Goal: Task Accomplishment & Management: Complete application form

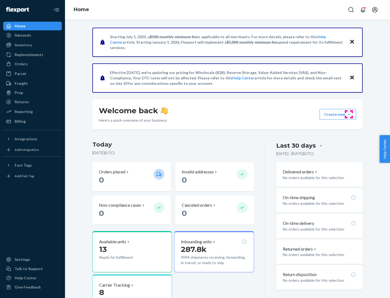
click at [349, 114] on button "Create new Create new inbound Create new order Create new product" at bounding box center [338, 114] width 37 height 11
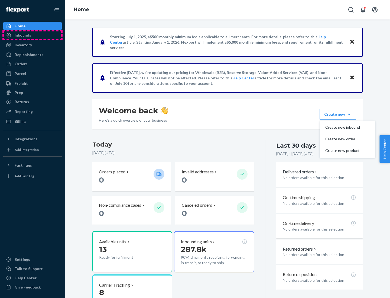
click at [33, 35] on div "Inbounds" at bounding box center [32, 35] width 57 height 8
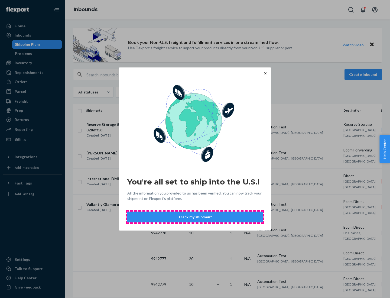
click at [195, 217] on button "Track my shipment" at bounding box center [195, 217] width 136 height 11
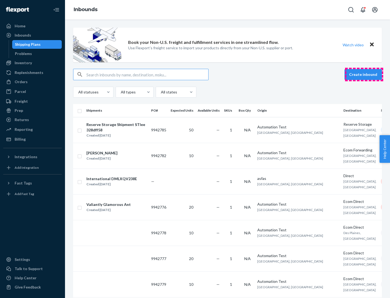
click at [364, 75] on button "Create inbound" at bounding box center [363, 74] width 37 height 11
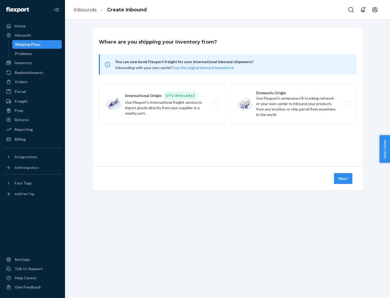
click at [162, 104] on label "International Origin DTC Available Use Flexport's international freight service…" at bounding box center [162, 104] width 127 height 41
click at [216, 104] on input "International Origin DTC Available Use Flexport's international freight service…" at bounding box center [218, 104] width 4 height 4
radio input "true"
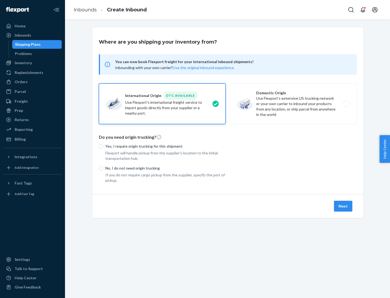
click at [166, 168] on p "No, I do not need origin trucking" at bounding box center [165, 168] width 120 height 5
click at [103, 168] on input "No, I do not need origin trucking" at bounding box center [101, 168] width 4 height 4
radio input "true"
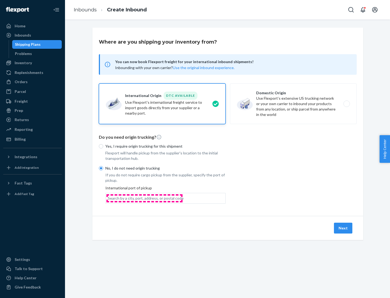
click at [145, 198] on div "Search by a city, port, address, or postal code" at bounding box center [146, 198] width 76 height 5
click at [108, 198] on input "Search by a city, port, address, or postal code" at bounding box center [108, 198] width 1 height 5
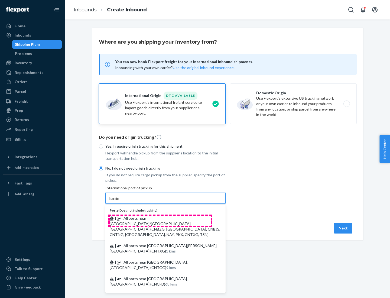
click at [160, 218] on span "| All ports near [GEOGRAPHIC_DATA]/[GEOGRAPHIC_DATA], [GEOGRAPHIC_DATA] (CNBZG,…" at bounding box center [165, 226] width 111 height 21
click at [120, 201] on input "Tianjin" at bounding box center [114, 198] width 12 height 5
type input "All ports near [GEOGRAPHIC_DATA]/[GEOGRAPHIC_DATA], [GEOGRAPHIC_DATA] (CNBZG, […"
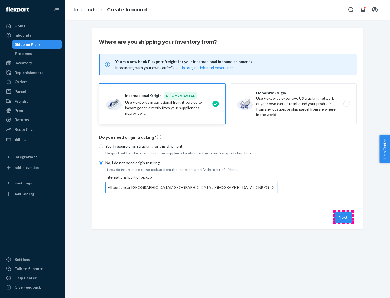
click at [344, 217] on button "Next" at bounding box center [343, 217] width 18 height 11
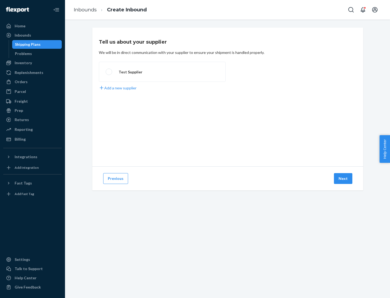
click at [162, 72] on label "Test Supplier" at bounding box center [162, 72] width 127 height 20
click at [109, 72] on input "Test Supplier" at bounding box center [108, 72] width 4 height 4
radio input "true"
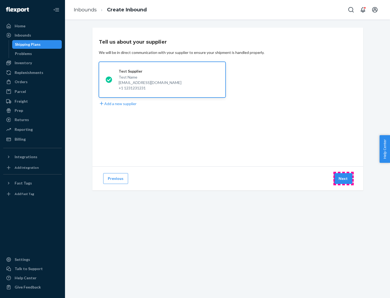
click at [344, 179] on button "Next" at bounding box center [343, 178] width 18 height 11
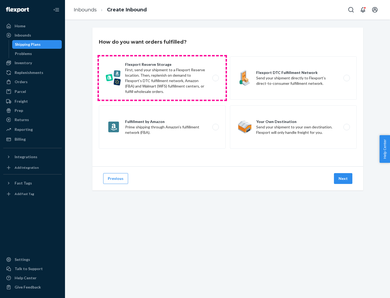
click at [162, 78] on label "Flexport Reserve Storage First, send your shipment to a Flexport Reserve locati…" at bounding box center [162, 77] width 127 height 43
click at [216, 78] on input "Flexport Reserve Storage First, send your shipment to a Flexport Reserve locati…" at bounding box center [218, 78] width 4 height 4
radio input "true"
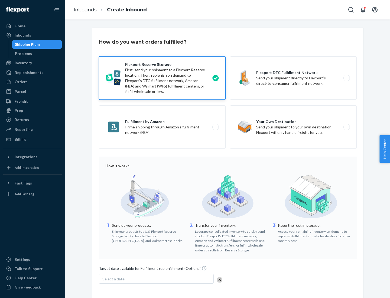
scroll to position [44, 0]
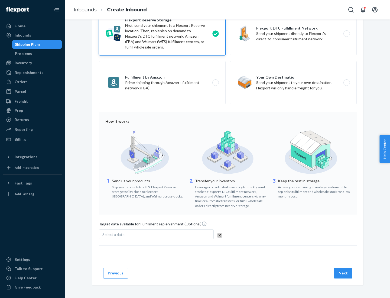
click at [344, 273] on button "Next" at bounding box center [343, 273] width 18 height 11
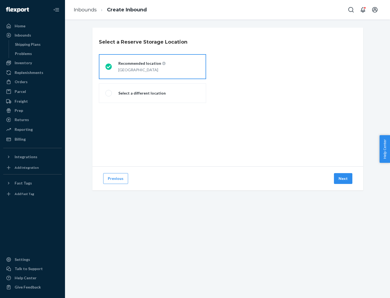
click at [153, 67] on div "[GEOGRAPHIC_DATA]" at bounding box center [141, 69] width 47 height 7
click at [109, 67] on input "Recommended location [GEOGRAPHIC_DATA]" at bounding box center [107, 67] width 4 height 4
click at [344, 179] on button "Next" at bounding box center [343, 178] width 18 height 11
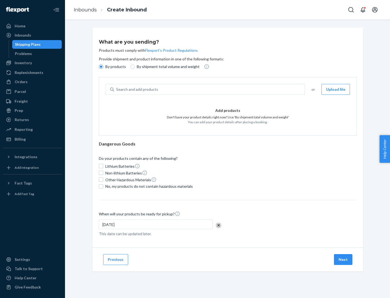
click at [210, 89] on div "Search and add products" at bounding box center [209, 90] width 191 height 10
click at [117, 89] on input "Search and add products" at bounding box center [116, 89] width 1 height 5
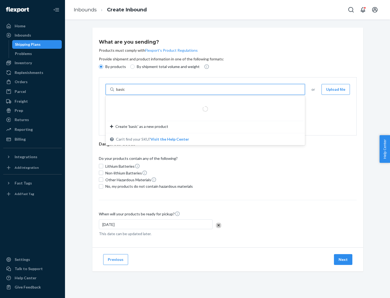
type input "basic"
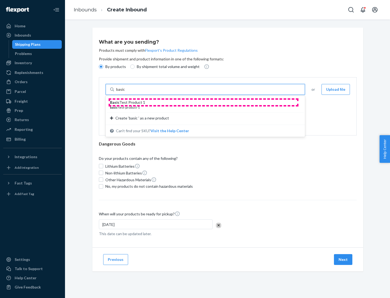
click at [204, 102] on div "Basic Test Product 1" at bounding box center [203, 102] width 187 height 5
click at [126, 92] on input "basic" at bounding box center [121, 89] width 10 height 5
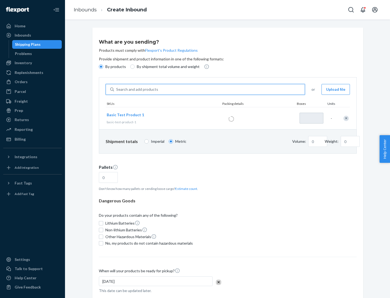
type input "1"
type input "1.09"
type input "3.27"
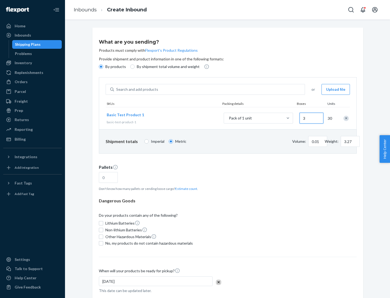
type input "30"
type input "0.01"
type input "32.66"
type input "300"
type input "0.07"
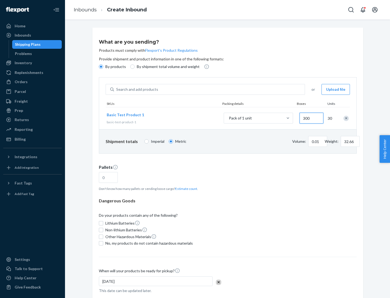
type input "326.59"
type input "3000"
type input "0.68"
type input "3265.86"
type input "1.09"
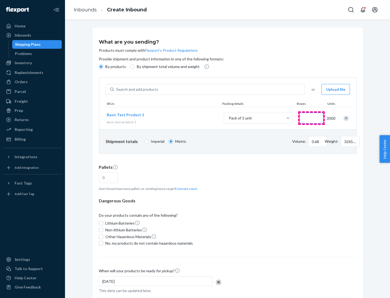
type input "1"
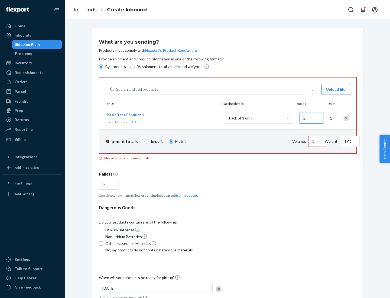
type input "10.89"
type input "10"
type input "0.02"
type input "108.86"
type input "100"
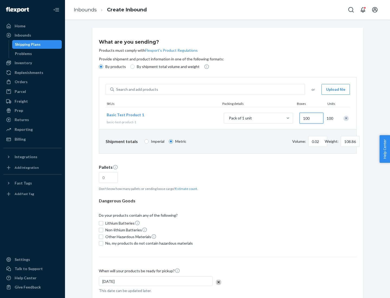
type input "0.23"
type input "1088.62"
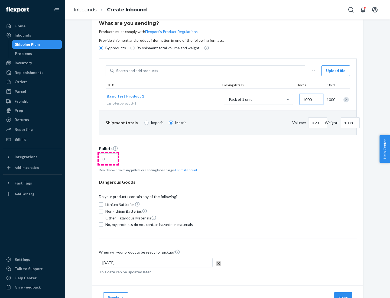
type input "1000"
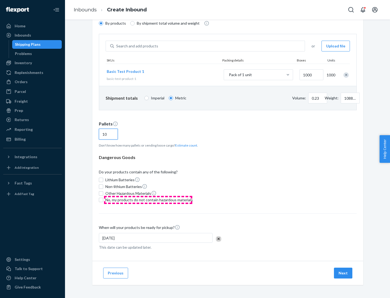
type input "10"
click at [148, 200] on span "No, my products do not contain hazardous materials" at bounding box center [149, 199] width 88 height 5
click at [103, 200] on input "No, my products do not contain hazardous materials" at bounding box center [101, 200] width 4 height 4
checkbox input "true"
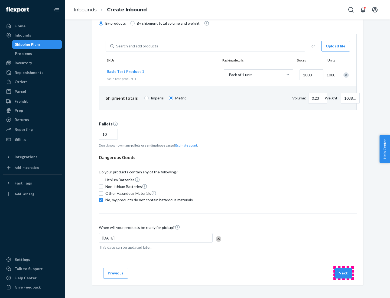
click at [344, 273] on button "Next" at bounding box center [343, 273] width 18 height 11
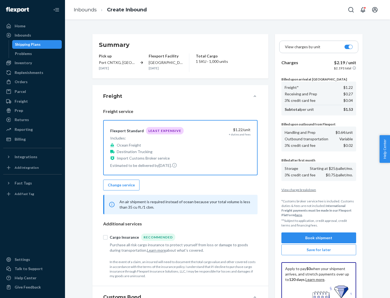
scroll to position [79, 0]
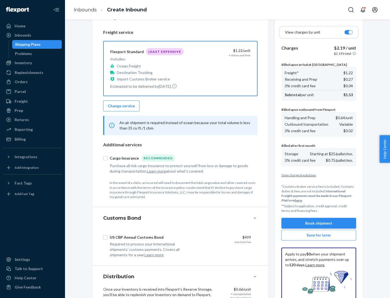
click at [319, 223] on button "Book shipment" at bounding box center [319, 223] width 75 height 11
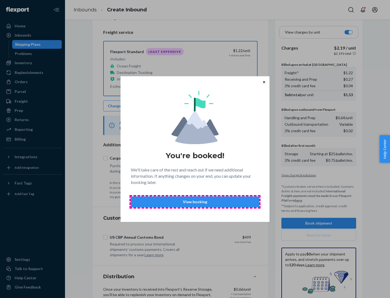
click at [195, 202] on p "View booking" at bounding box center [195, 201] width 119 height 5
